Goal: Transaction & Acquisition: Subscribe to service/newsletter

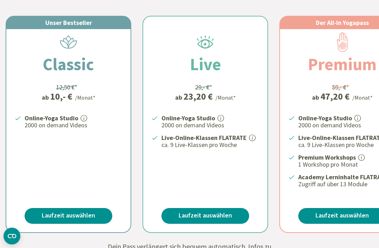
scroll to position [188, 0]
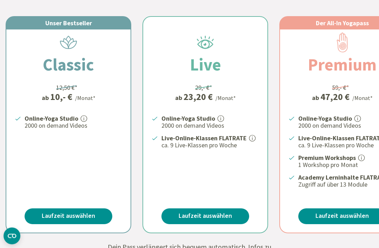
click at [61, 213] on link "Laufzeit auswählen" at bounding box center [69, 217] width 88 height 16
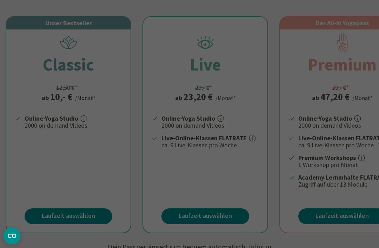
scroll to position [189, 0]
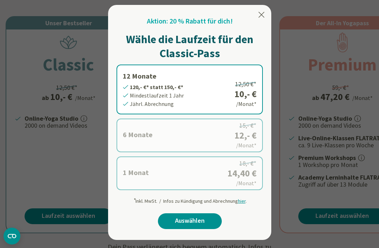
click at [264, 18] on icon at bounding box center [261, 15] width 8 height 8
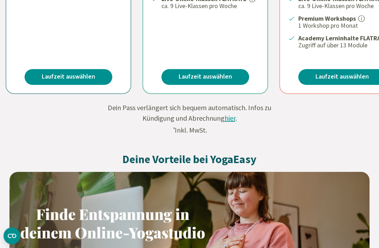
scroll to position [328, 0]
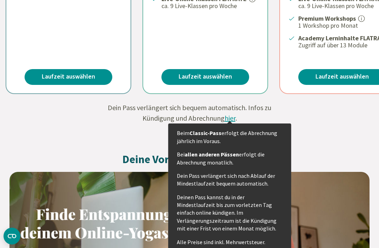
click at [230, 116] on span "hier" at bounding box center [229, 118] width 11 height 9
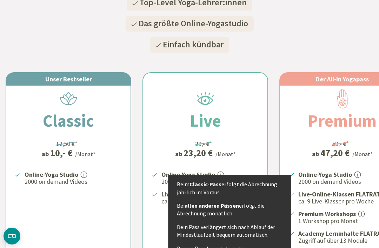
scroll to position [0, 0]
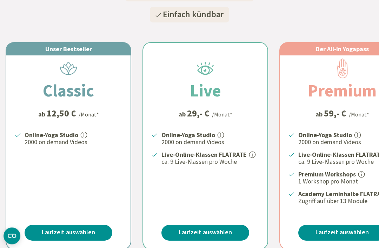
scroll to position [144, 0]
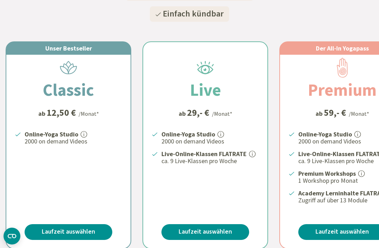
click at [46, 227] on link "Laufzeit auswählen" at bounding box center [69, 232] width 88 height 16
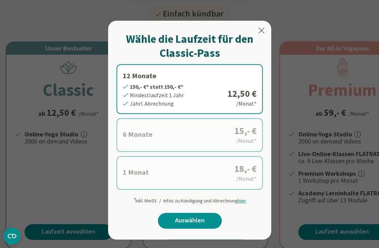
click at [265, 29] on icon at bounding box center [261, 30] width 8 height 8
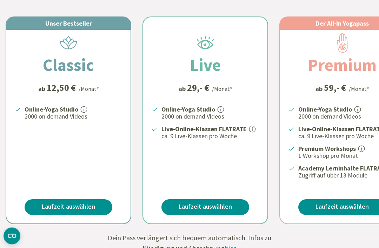
scroll to position [169, 0]
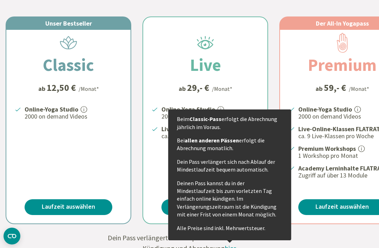
click at [231, 247] on span "hier" at bounding box center [229, 248] width 11 height 9
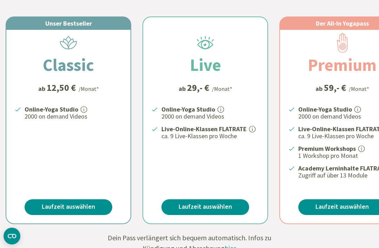
click at [345, 244] on form "Unser Bestseller Classic ab 12,50 € /Monat* Online-Yoga Studio 2000 on demand V…" at bounding box center [189, 133] width 379 height 266
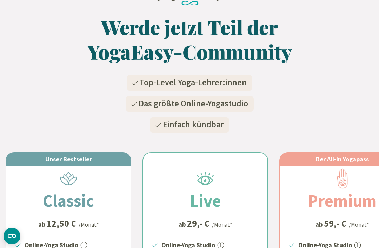
scroll to position [0, 0]
